Goal: Entertainment & Leisure: Consume media (video, audio)

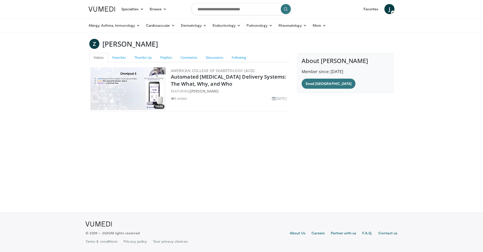
click at [146, 89] on img at bounding box center [127, 88] width 75 height 43
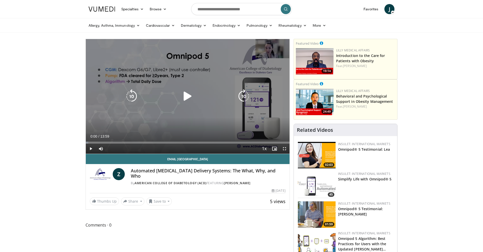
click at [185, 93] on icon "Video Player" at bounding box center [188, 96] width 14 height 14
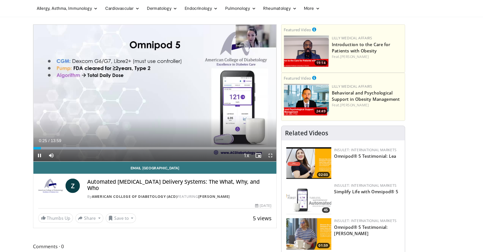
click at [86, 143] on span "Video Player" at bounding box center [91, 148] width 10 height 10
